Goal: Task Accomplishment & Management: Manage account settings

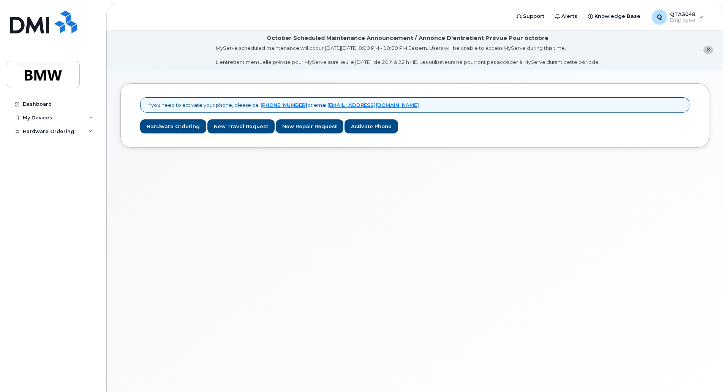
click at [81, 117] on div "My Devices" at bounding box center [53, 118] width 92 height 14
click at [44, 107] on link "Dashboard" at bounding box center [53, 104] width 92 height 14
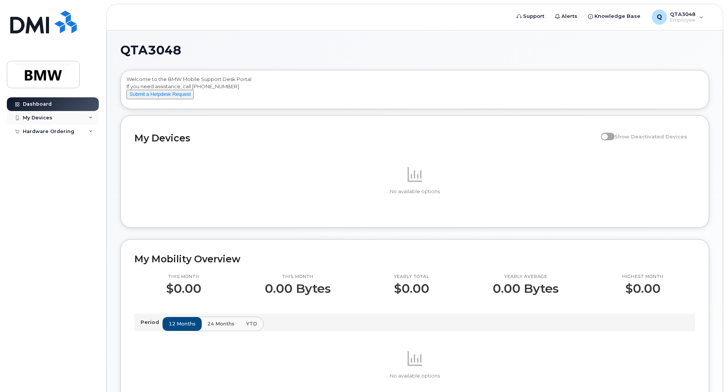
click at [61, 116] on div "My Devices" at bounding box center [53, 118] width 92 height 14
click at [46, 119] on div "My Devices" at bounding box center [38, 118] width 30 height 6
click at [46, 131] on div "Hardware Ordering" at bounding box center [49, 131] width 52 height 6
click at [45, 142] on div "New Order" at bounding box center [40, 145] width 29 height 7
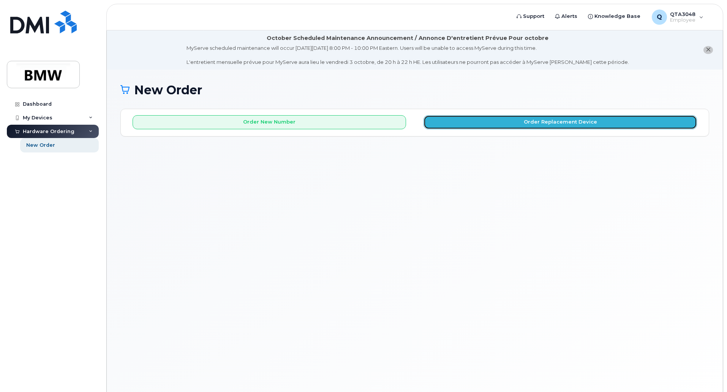
click at [491, 122] on button "Order Replacement Device" at bounding box center [559, 122] width 273 height 14
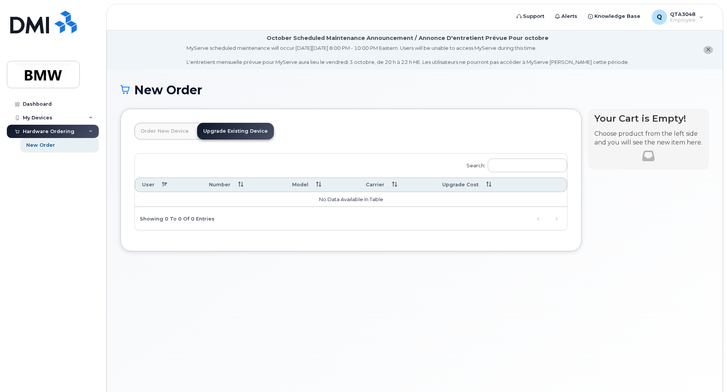
click at [180, 131] on link "Order New Device" at bounding box center [164, 131] width 60 height 17
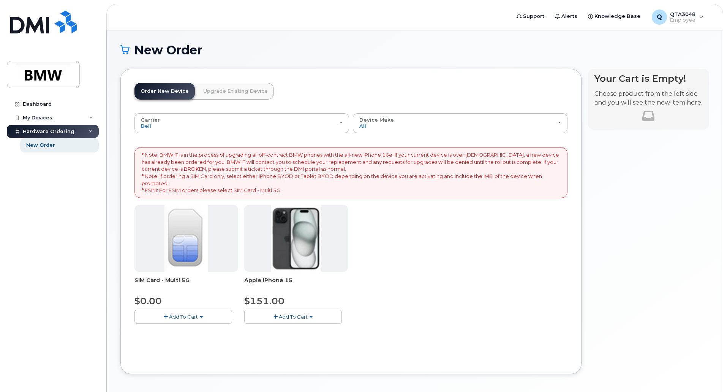
scroll to position [39, 0]
click at [240, 93] on link "Upgrade Existing Device" at bounding box center [235, 91] width 77 height 17
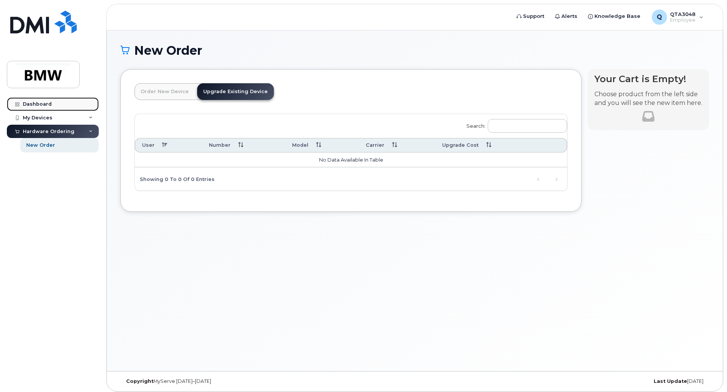
click at [49, 105] on div "Dashboard" at bounding box center [37, 104] width 29 height 6
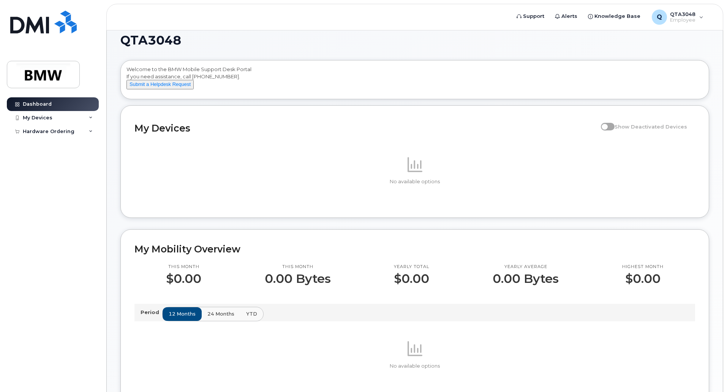
scroll to position [25, 0]
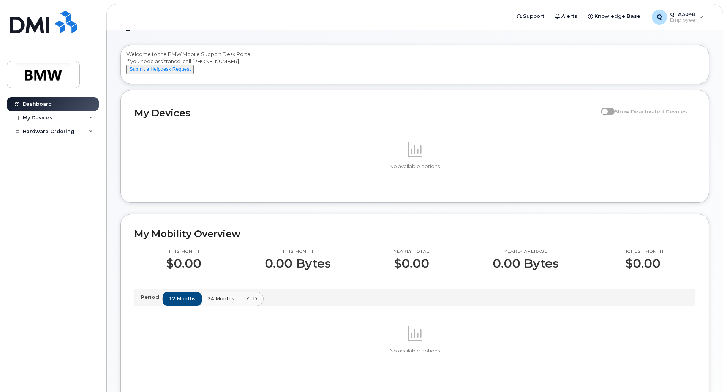
click at [611, 115] on span at bounding box center [608, 111] width 14 height 8
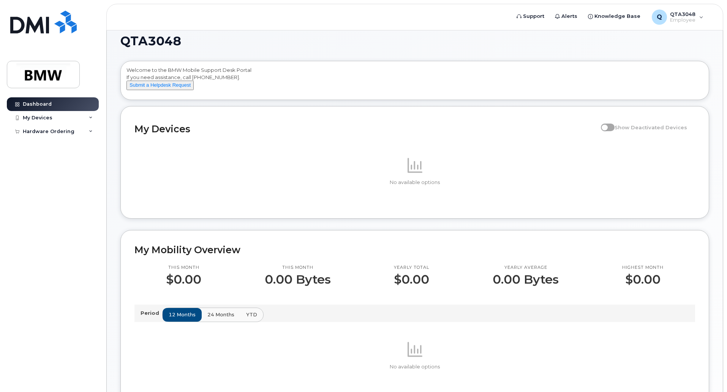
scroll to position [0, 0]
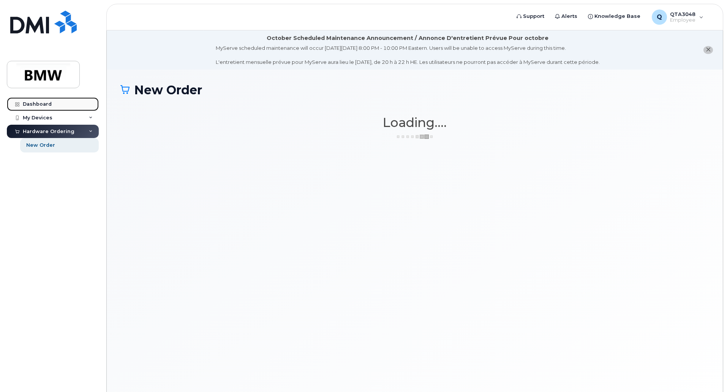
click at [58, 103] on link "Dashboard" at bounding box center [53, 104] width 92 height 14
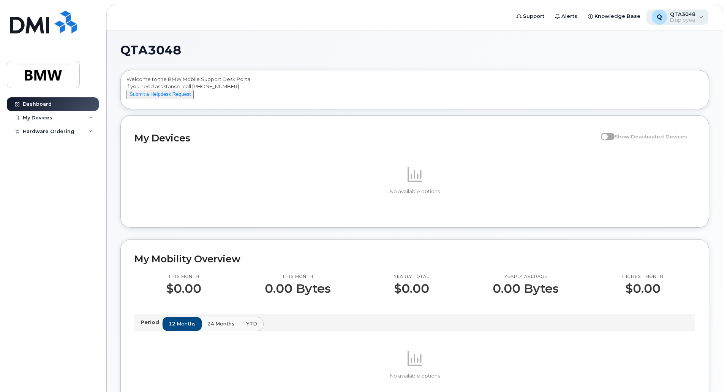
click at [694, 22] on span "Employee" at bounding box center [682, 20] width 25 height 6
click at [575, 44] on div "QTA3048 Welcome to the BMW Mobile Support Desk Portal If you need assistance, c…" at bounding box center [415, 353] width 616 height 646
click at [93, 117] on div "My Devices" at bounding box center [53, 118] width 92 height 14
click at [57, 129] on link "Add Device" at bounding box center [59, 132] width 79 height 14
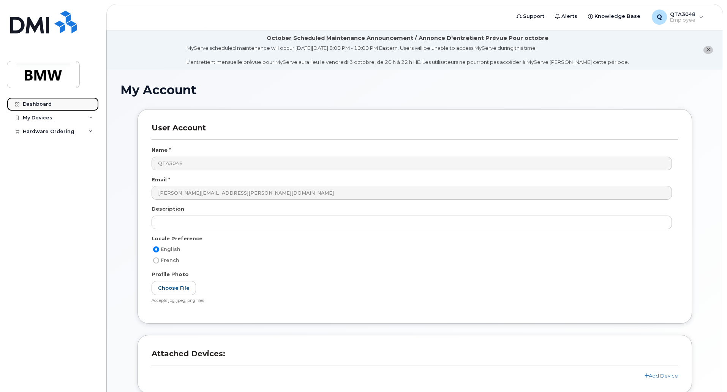
click at [40, 102] on div "Dashboard" at bounding box center [37, 104] width 29 height 6
